Goal: Task Accomplishment & Management: Use online tool/utility

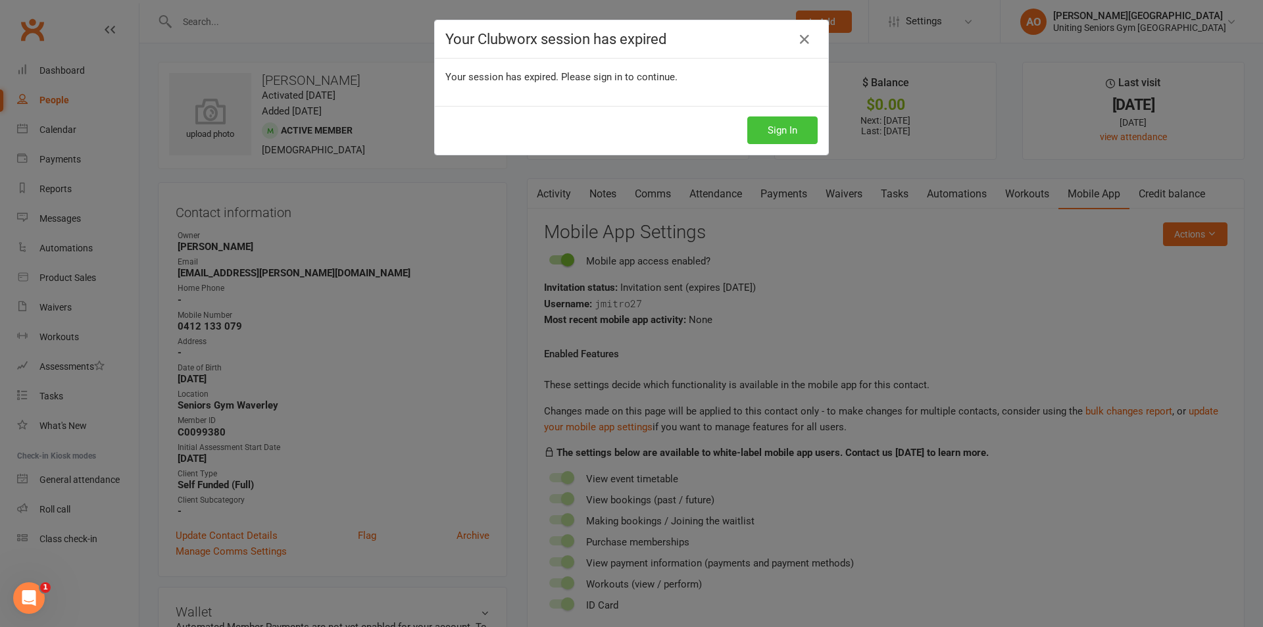
click at [798, 132] on button "Sign In" at bounding box center [783, 130] width 70 height 28
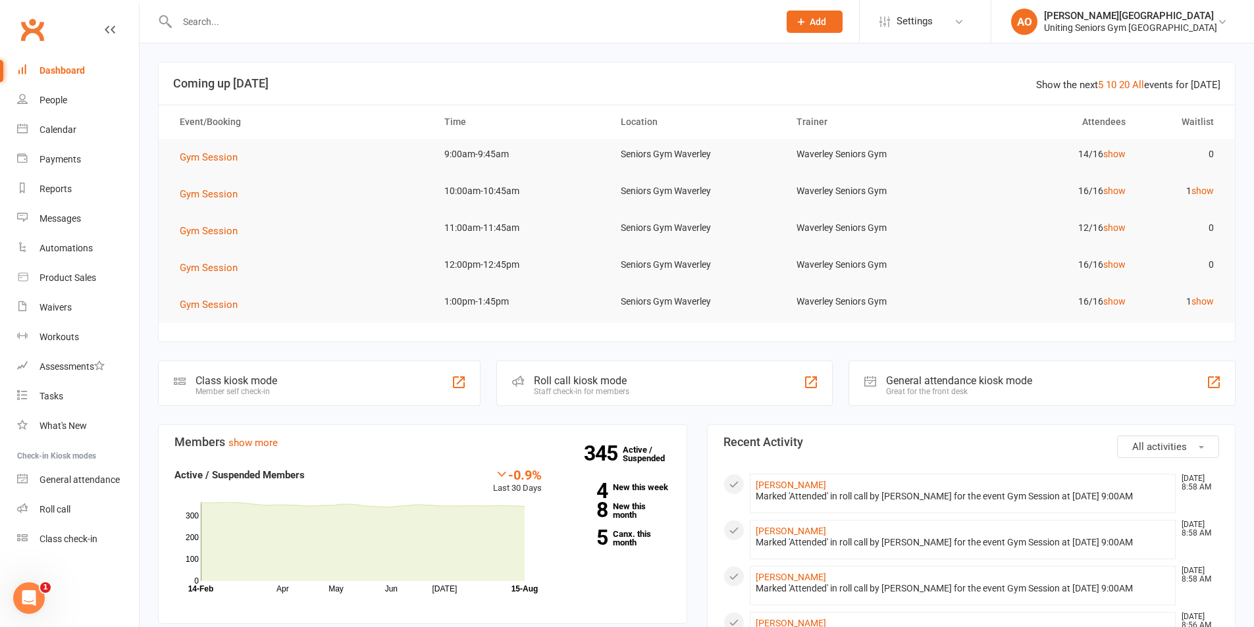
click at [200, 25] on input "text" at bounding box center [471, 22] width 596 height 18
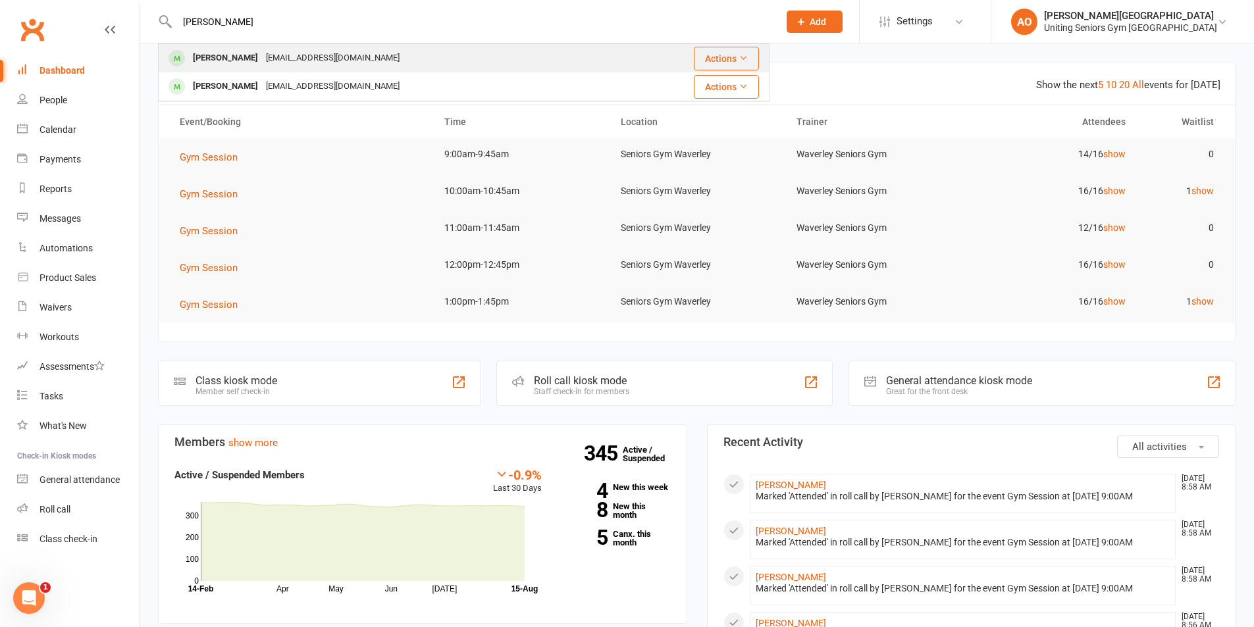
type input "irene"
click at [220, 46] on div "Irene Jackson irenecjackson@hotmail.com" at bounding box center [392, 58] width 467 height 27
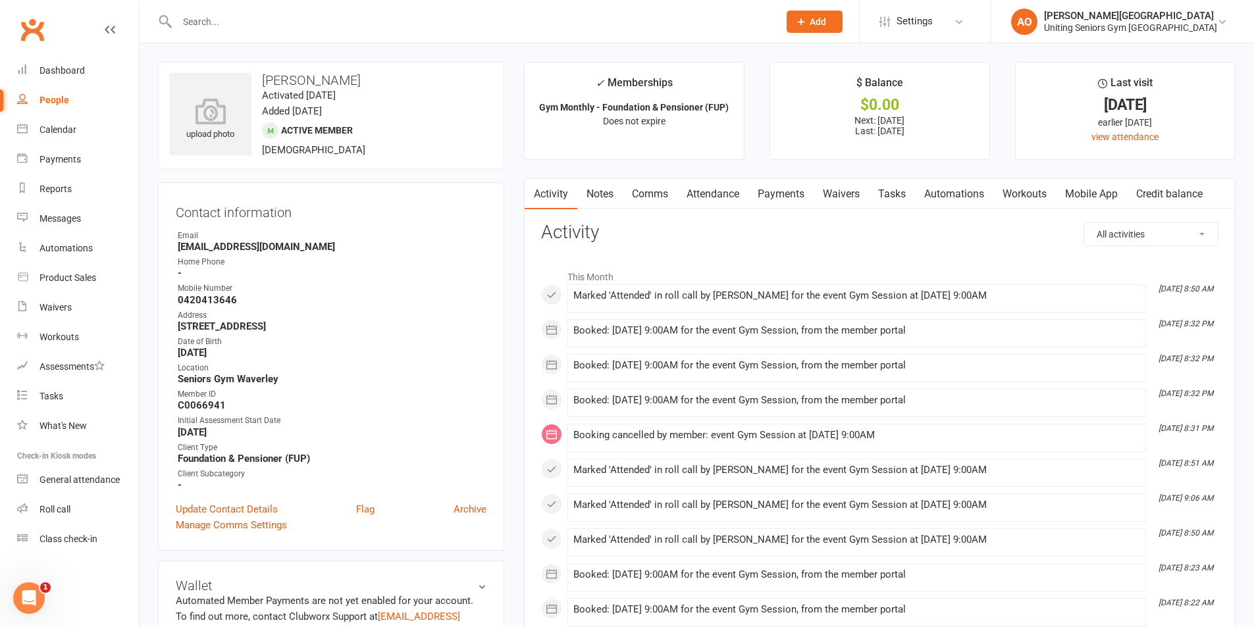
click at [1075, 189] on link "Mobile App" at bounding box center [1091, 194] width 71 height 30
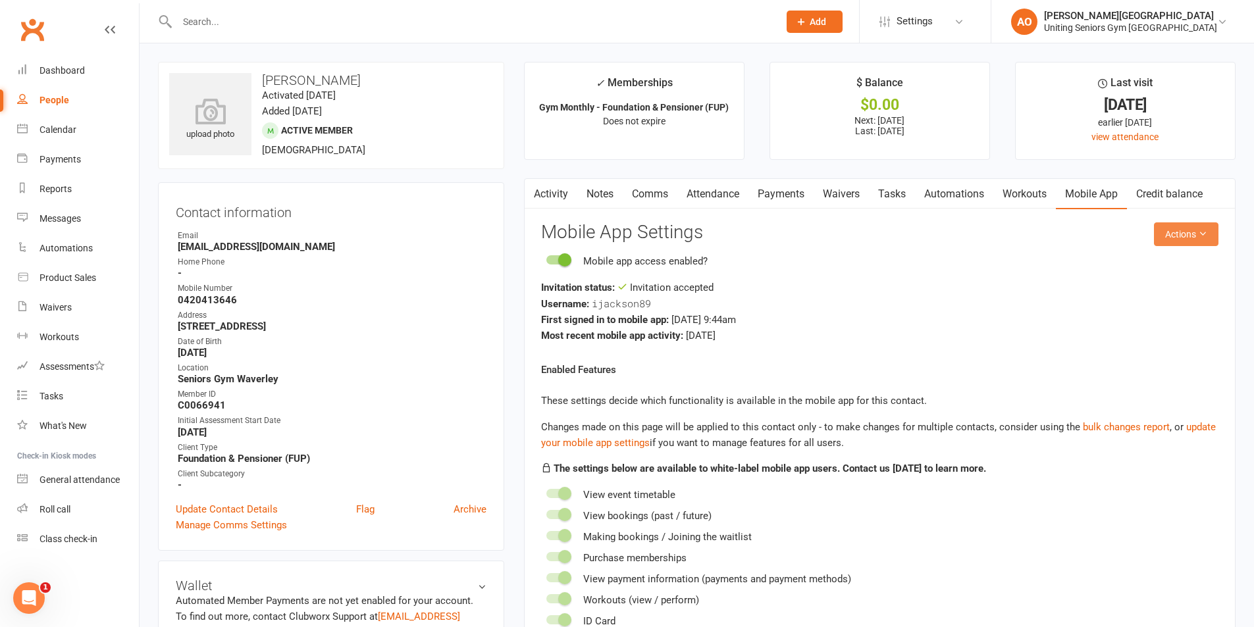
click at [1184, 236] on button "Actions" at bounding box center [1186, 234] width 64 height 24
click at [1146, 260] on link "Send invitation email" at bounding box center [1142, 264] width 130 height 26
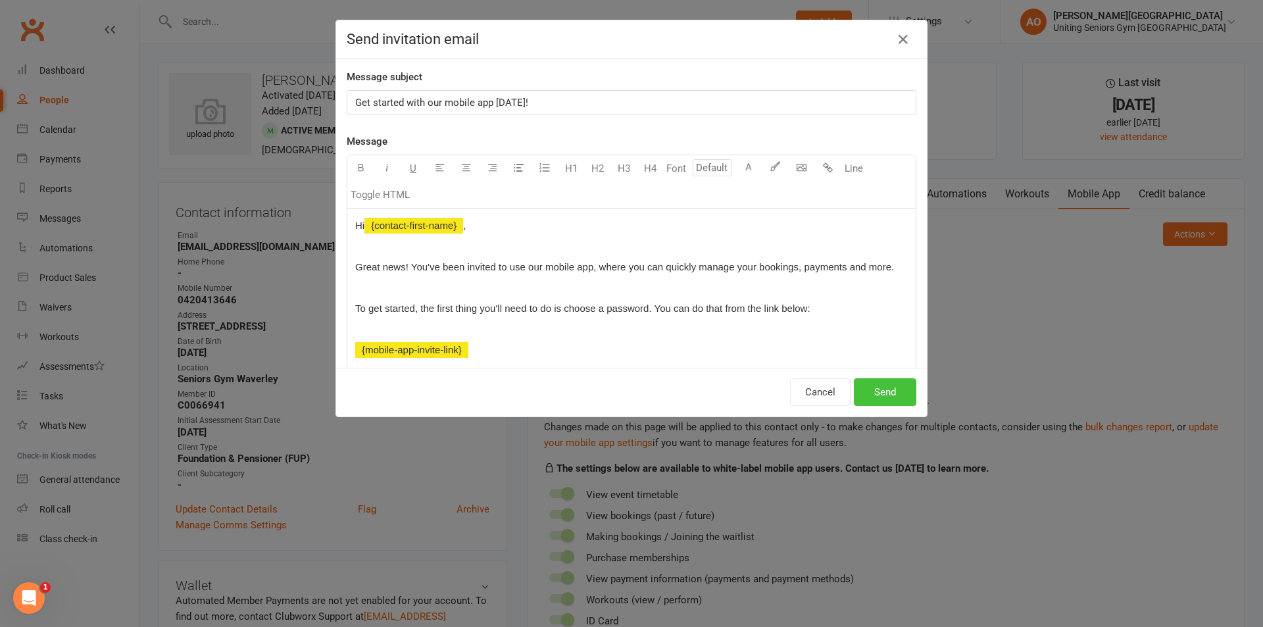
click at [898, 391] on button "Send" at bounding box center [885, 392] width 63 height 28
